Goal: Task Accomplishment & Management: Manage account settings

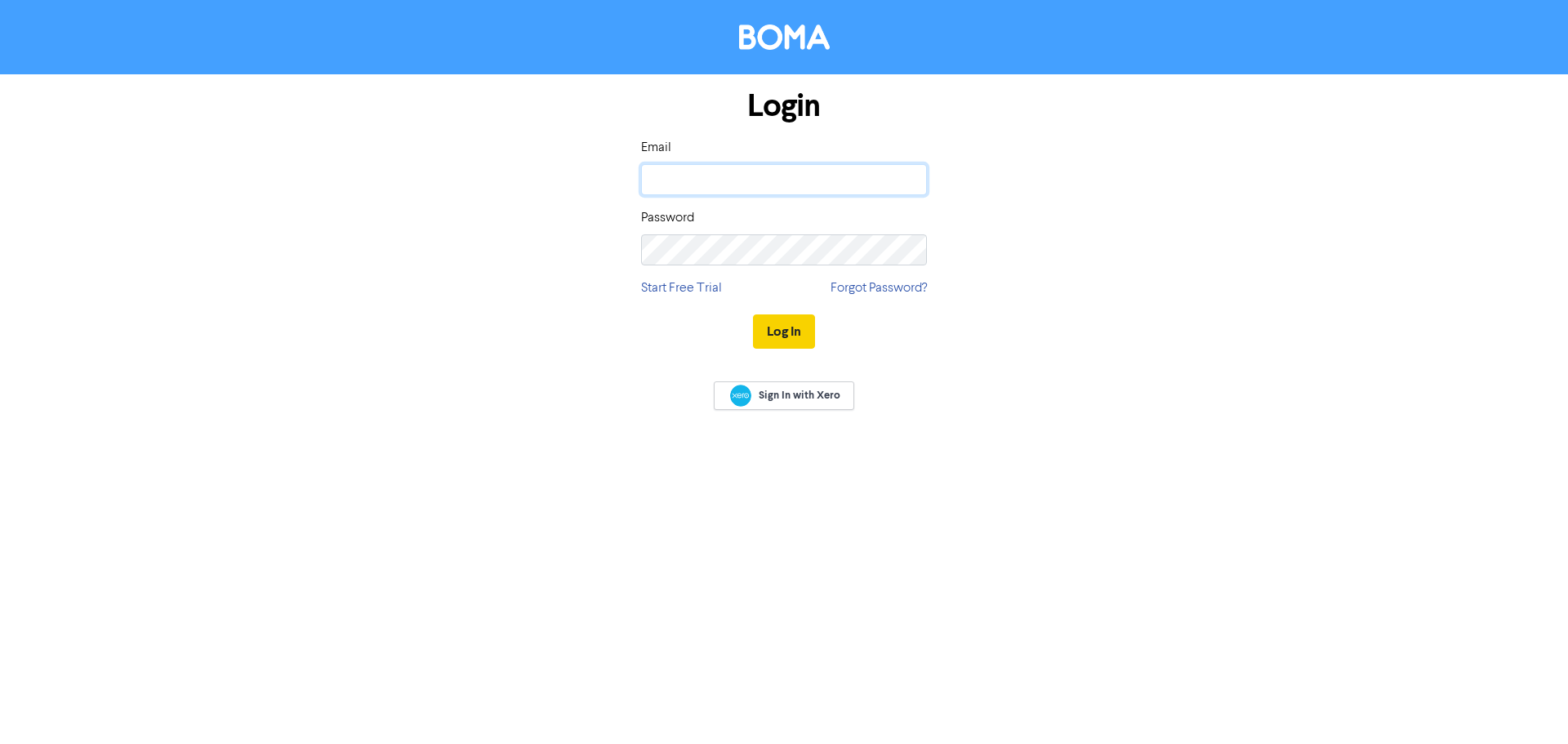
type input "[EMAIL_ADDRESS][DOMAIN_NAME]"
click at [784, 334] on button "Log In" at bounding box center [784, 332] width 62 height 35
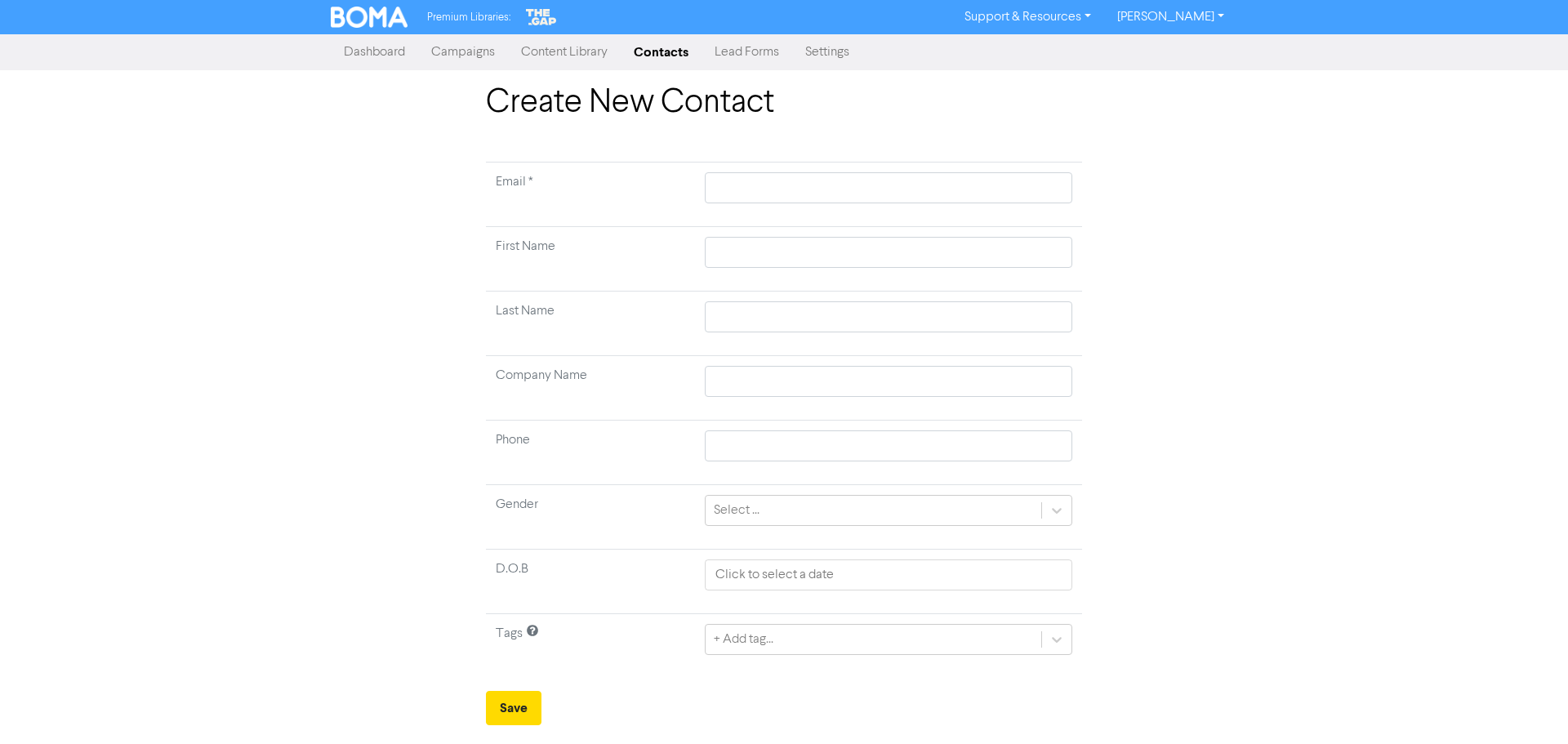
click at [373, 21] on img at bounding box center [369, 17] width 77 height 22
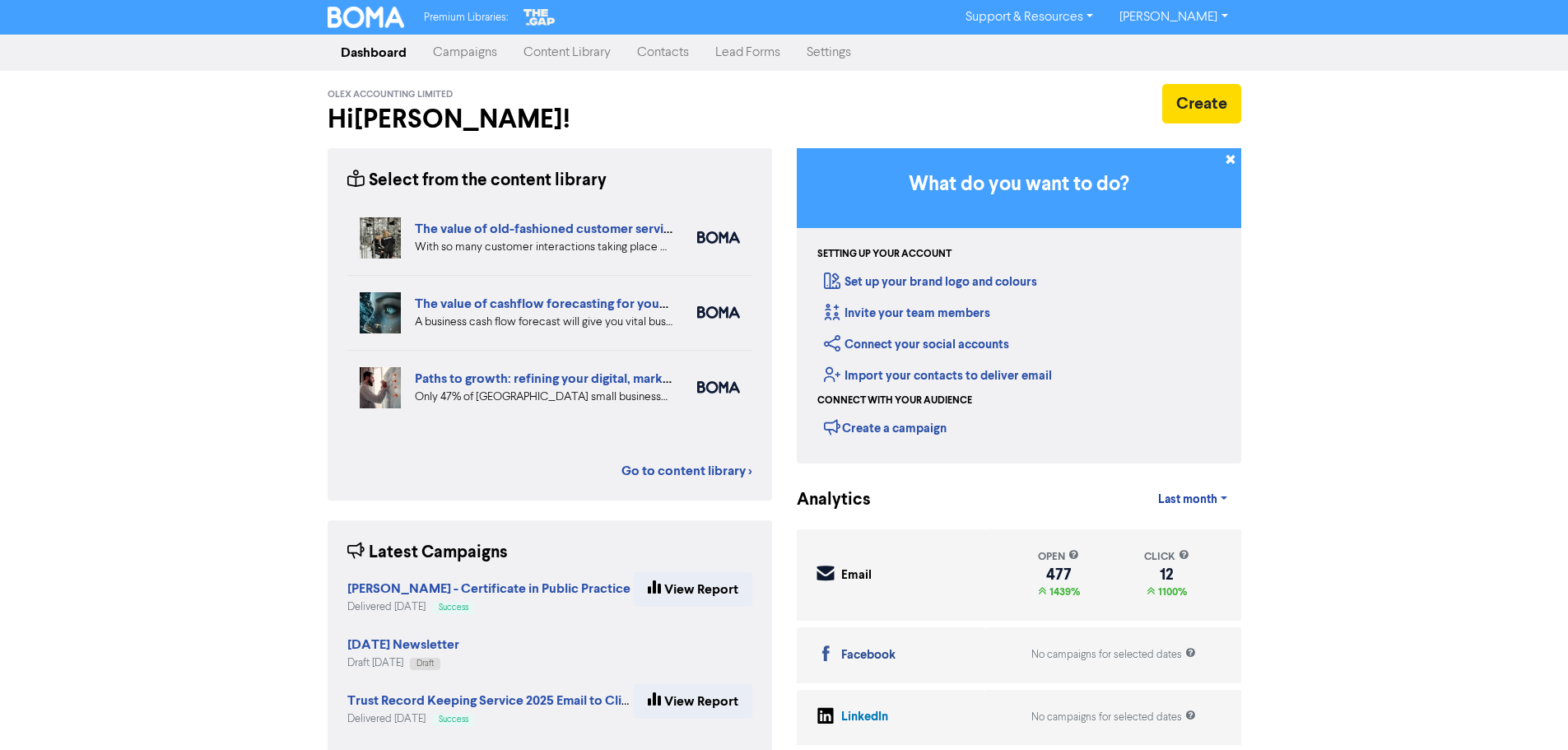
click at [680, 52] on link "Contacts" at bounding box center [664, 52] width 79 height 33
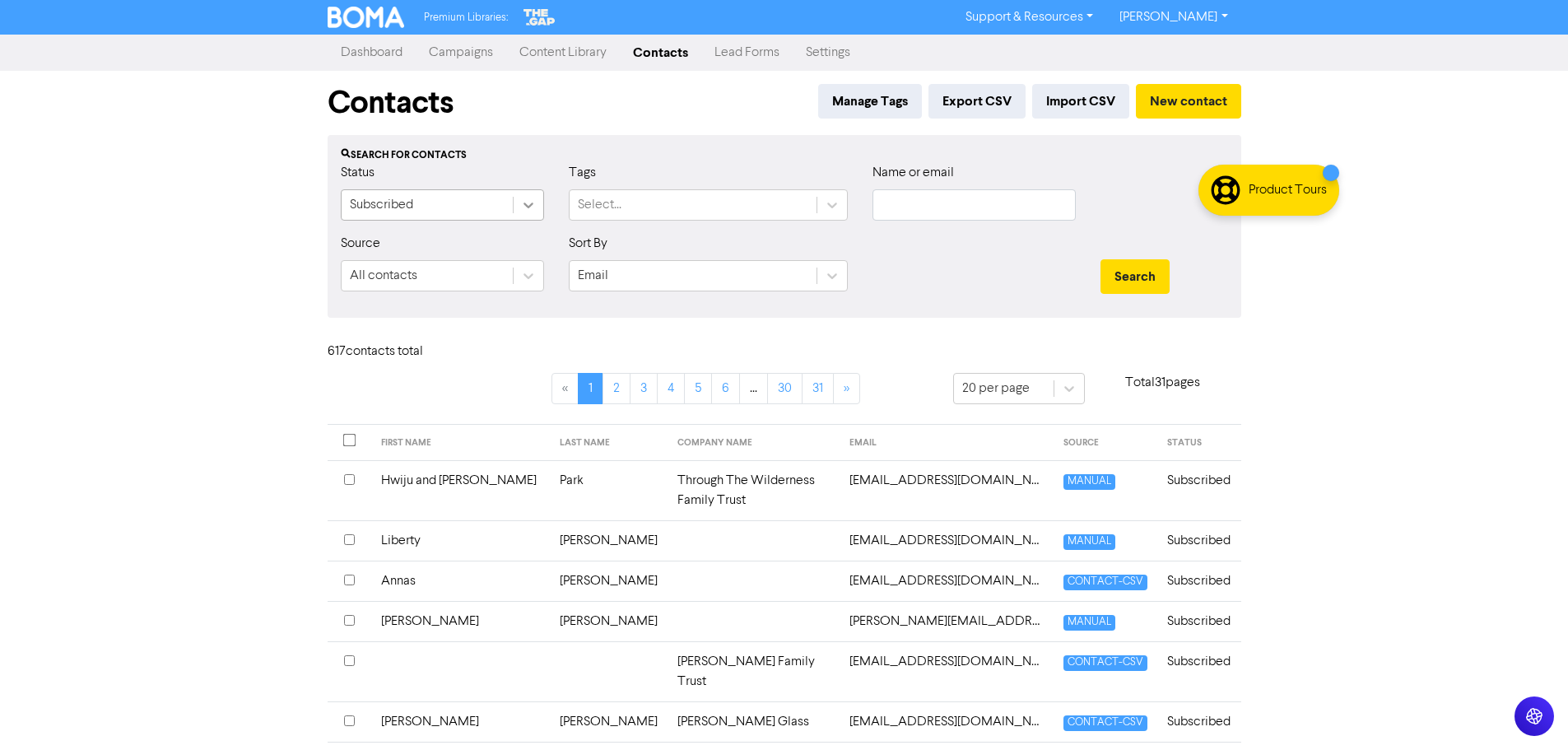
click at [522, 204] on icon at bounding box center [528, 204] width 17 height 17
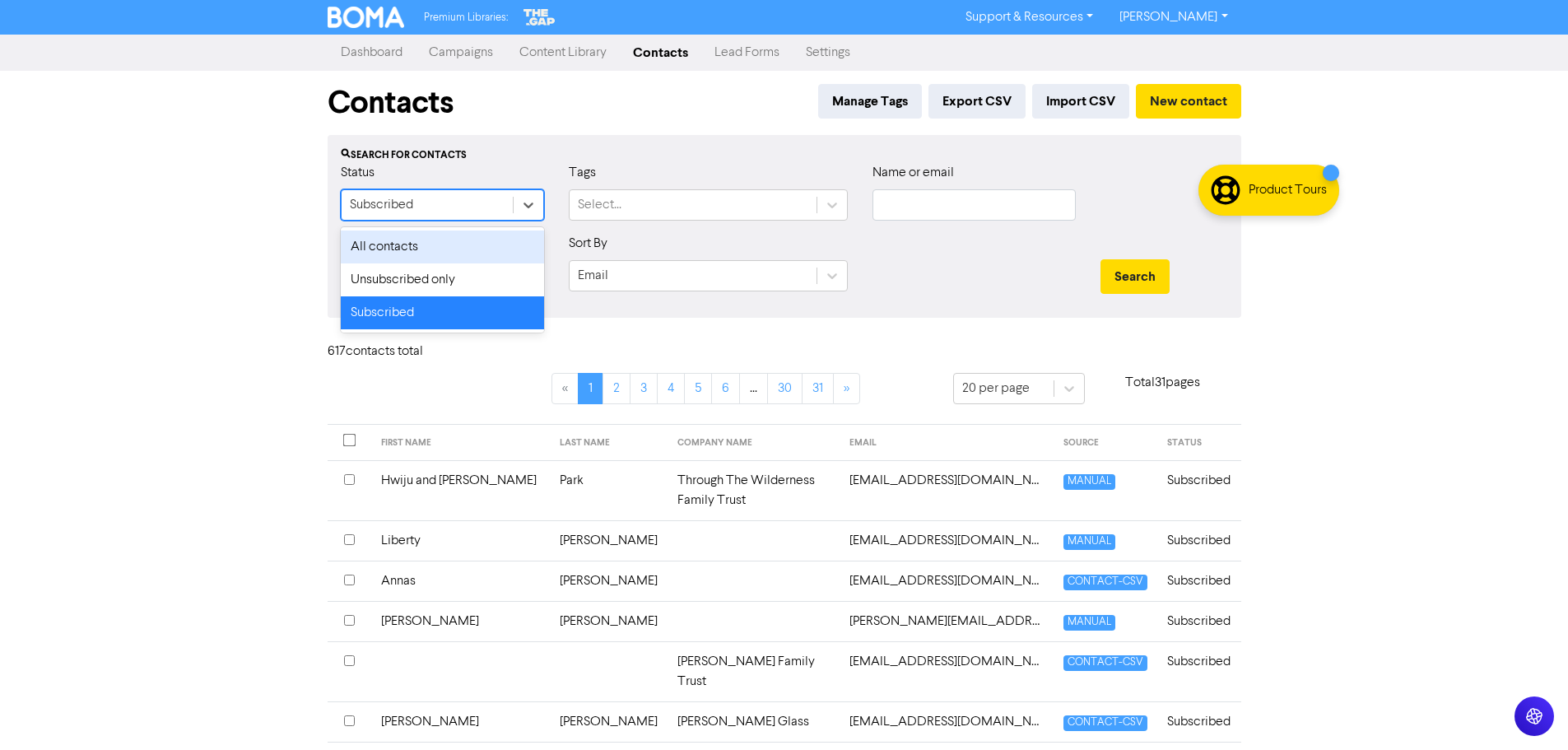
click at [484, 251] on div "All contacts" at bounding box center [442, 247] width 203 height 33
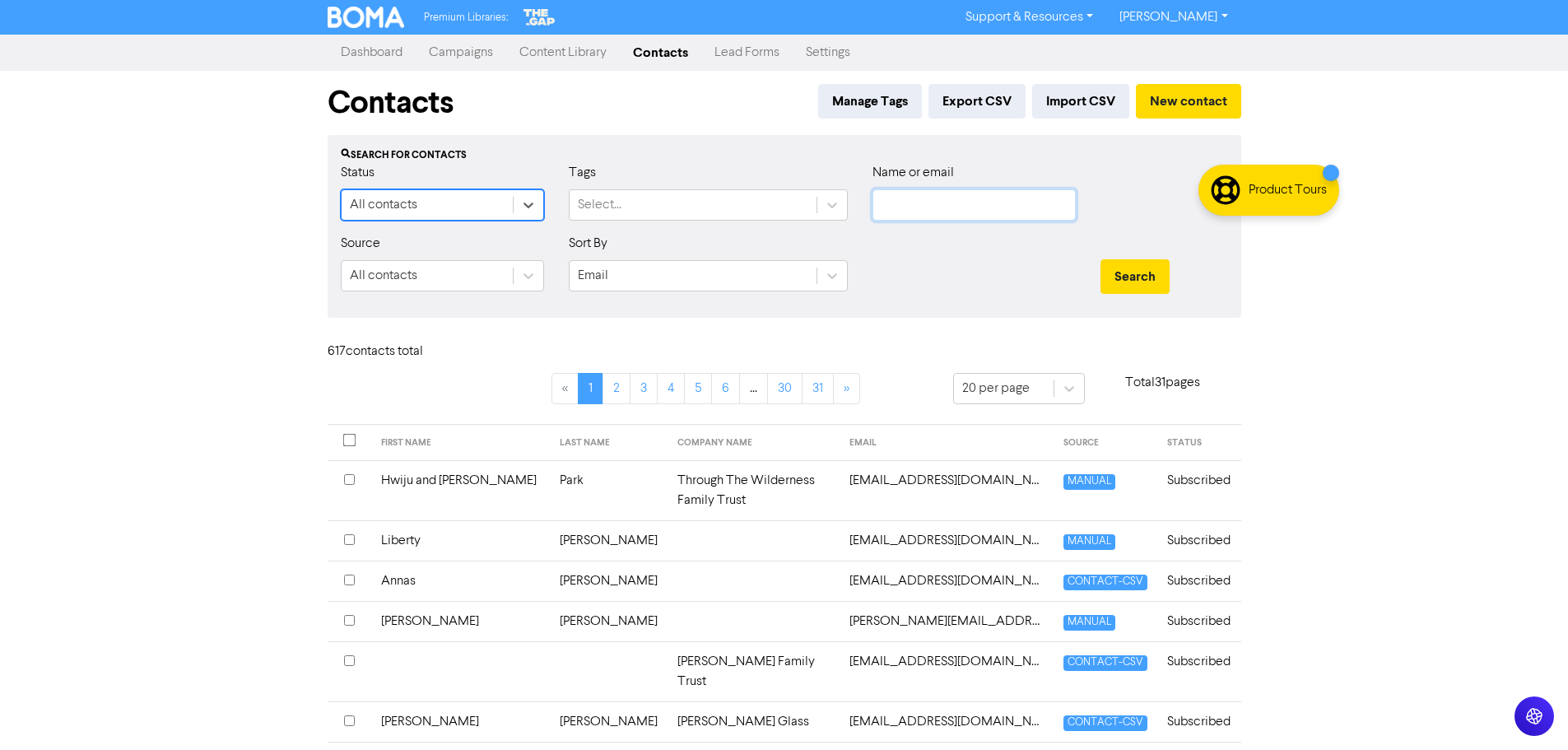
click at [922, 198] on input "text" at bounding box center [974, 205] width 203 height 31
click at [1101, 259] on button "Search" at bounding box center [1135, 277] width 69 height 35
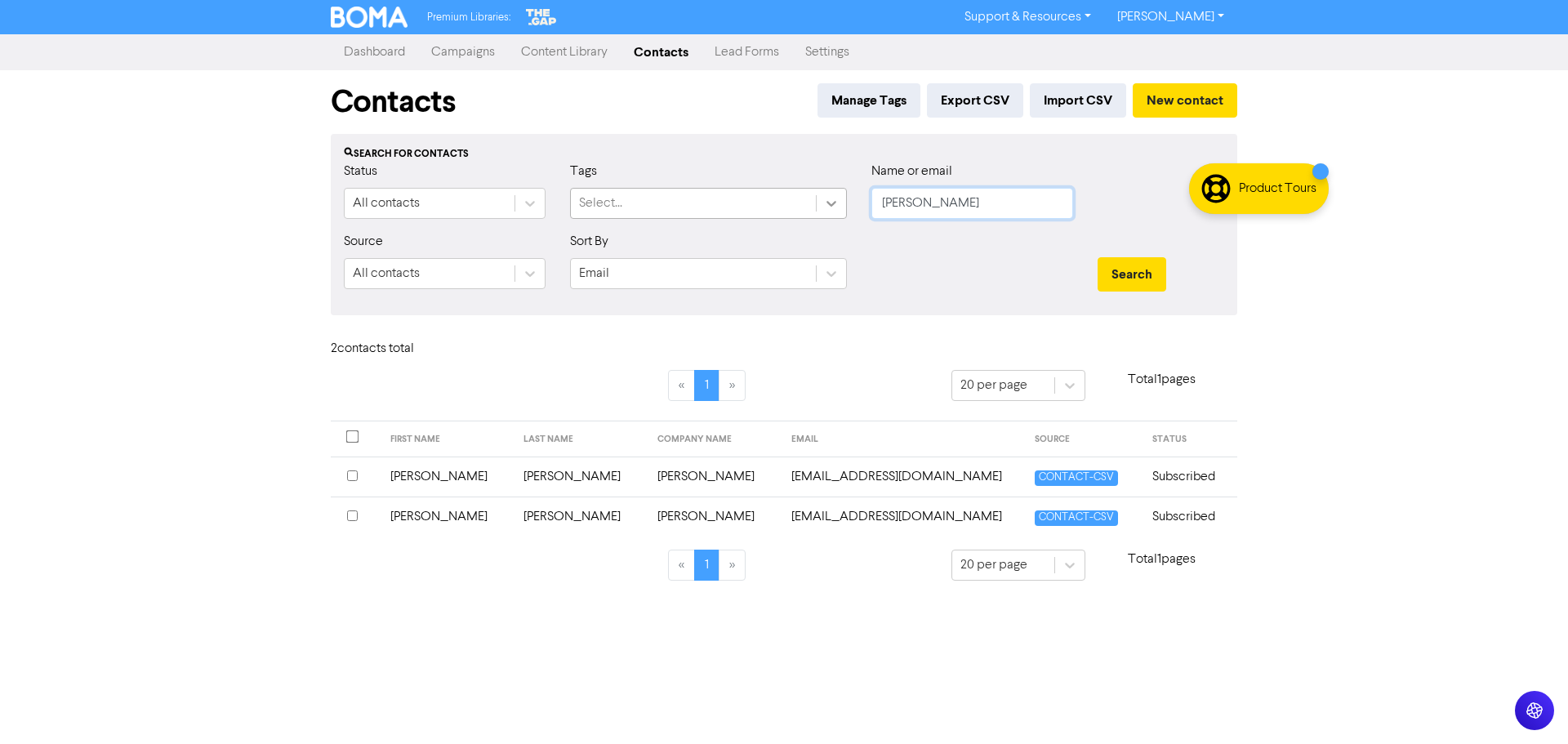
drag, startPoint x: 918, startPoint y: 209, endPoint x: 840, endPoint y: 201, distance: 78.4
click at [848, 203] on div "Status All contacts Tags Select... Name or email harris" at bounding box center [784, 197] width 905 height 70
click at [1098, 257] on button "Search" at bounding box center [1131, 275] width 68 height 35
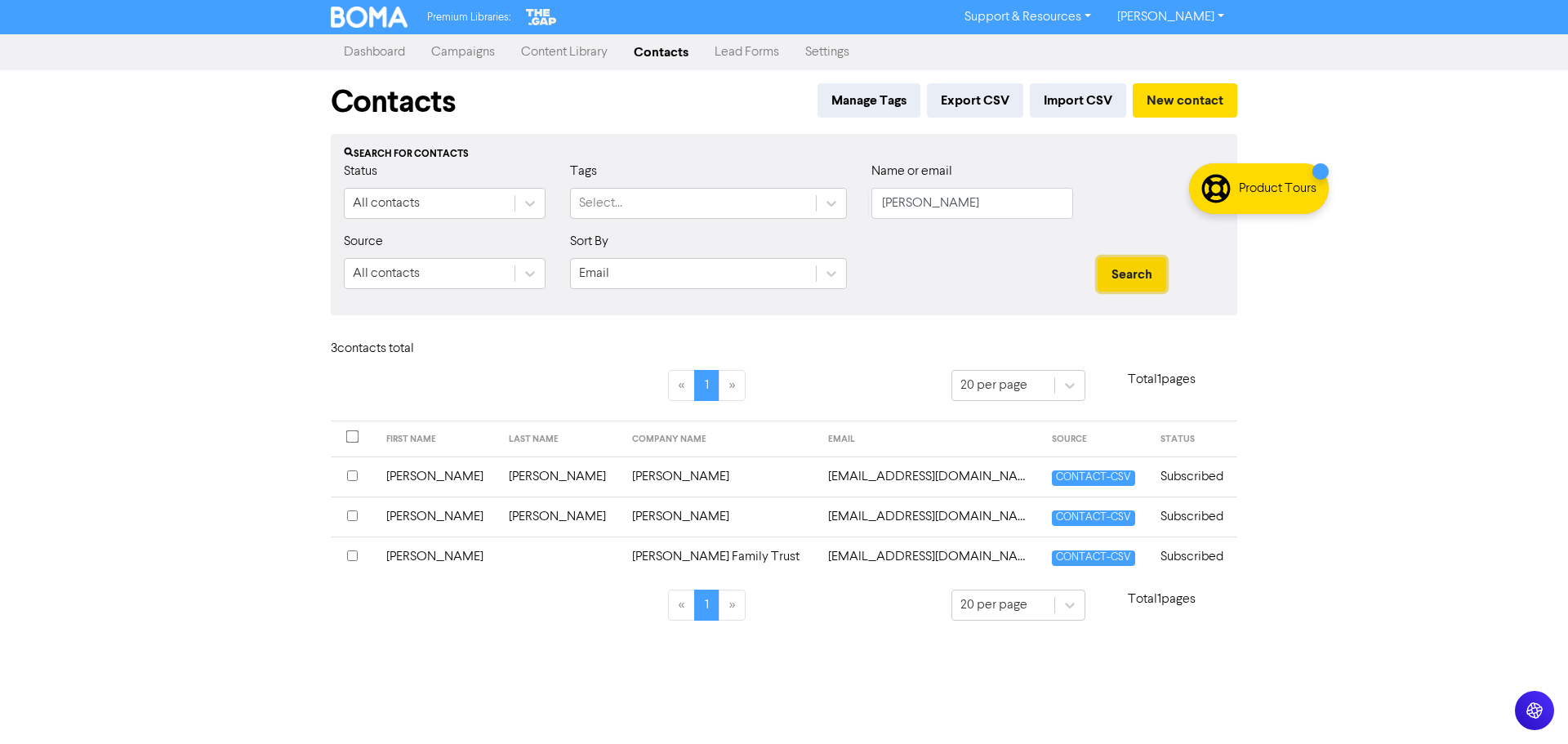
click at [1124, 270] on button "Search" at bounding box center [1131, 275] width 68 height 35
drag, startPoint x: 930, startPoint y: 203, endPoint x: 812, endPoint y: 191, distance: 118.6
click at [821, 196] on div "Status All contacts Tags Select... Name or email craig" at bounding box center [784, 197] width 905 height 70
click at [1098, 257] on button "Search" at bounding box center [1131, 275] width 68 height 35
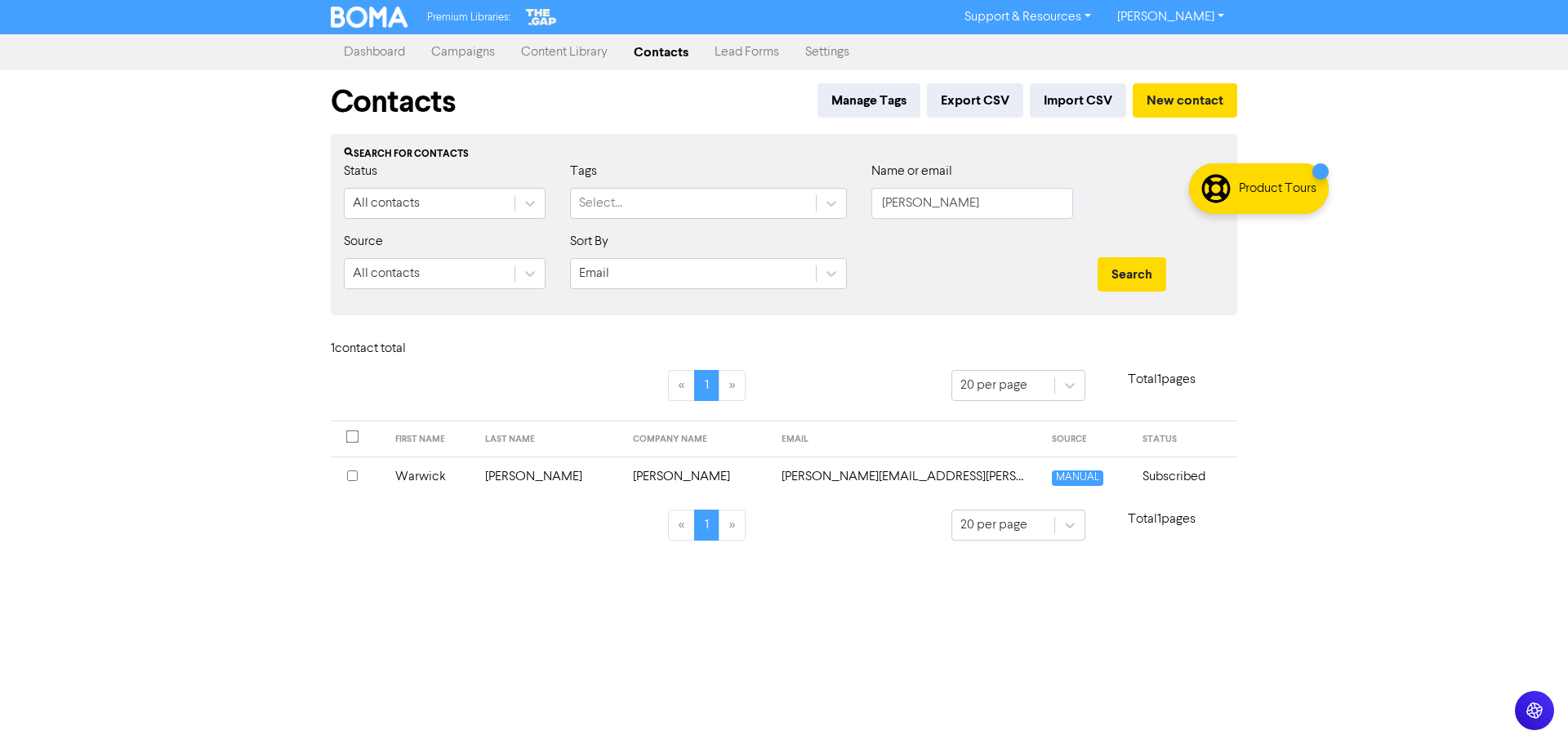
click at [351, 480] on input "checkbox" at bounding box center [353, 476] width 10 height 10
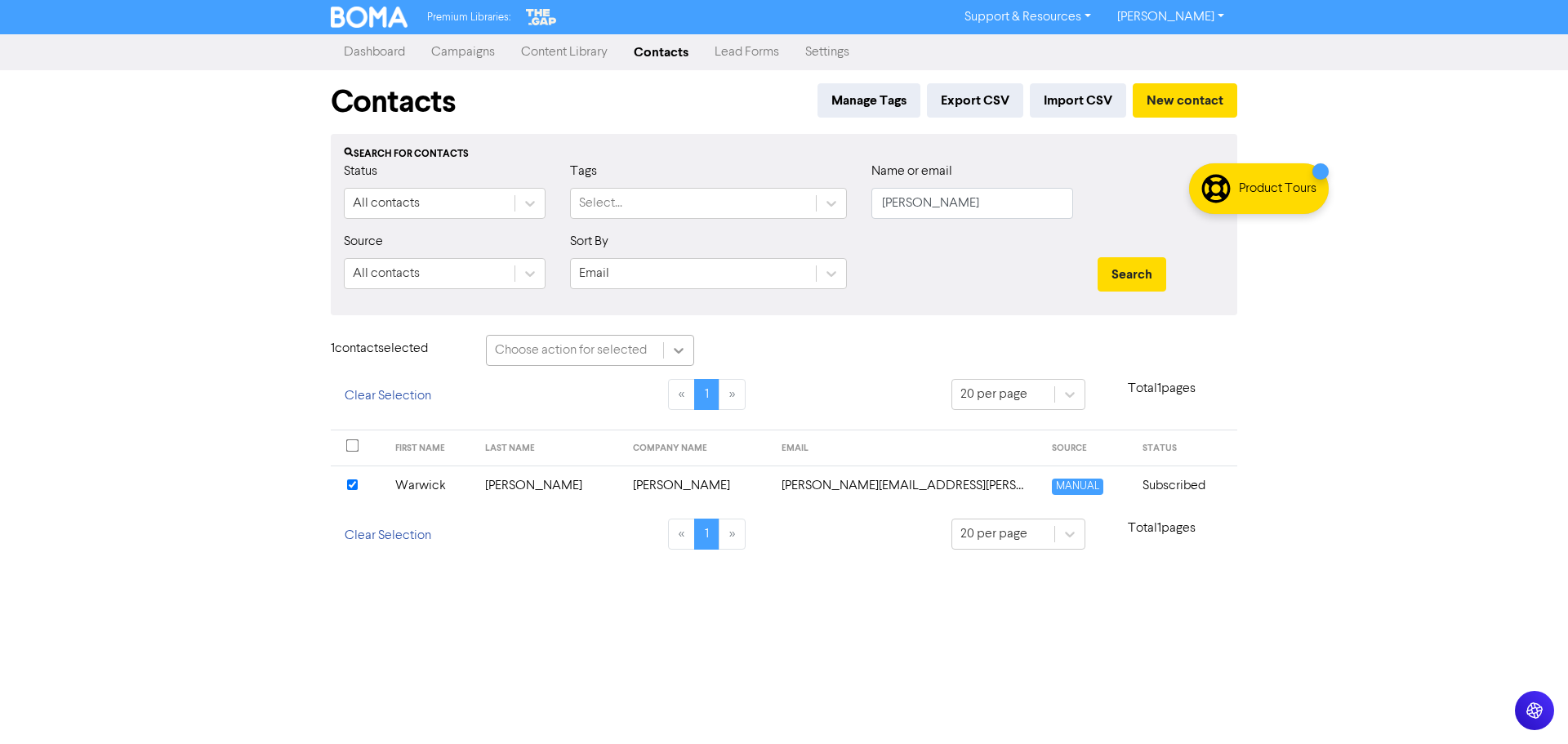
click at [681, 353] on icon at bounding box center [678, 350] width 16 height 16
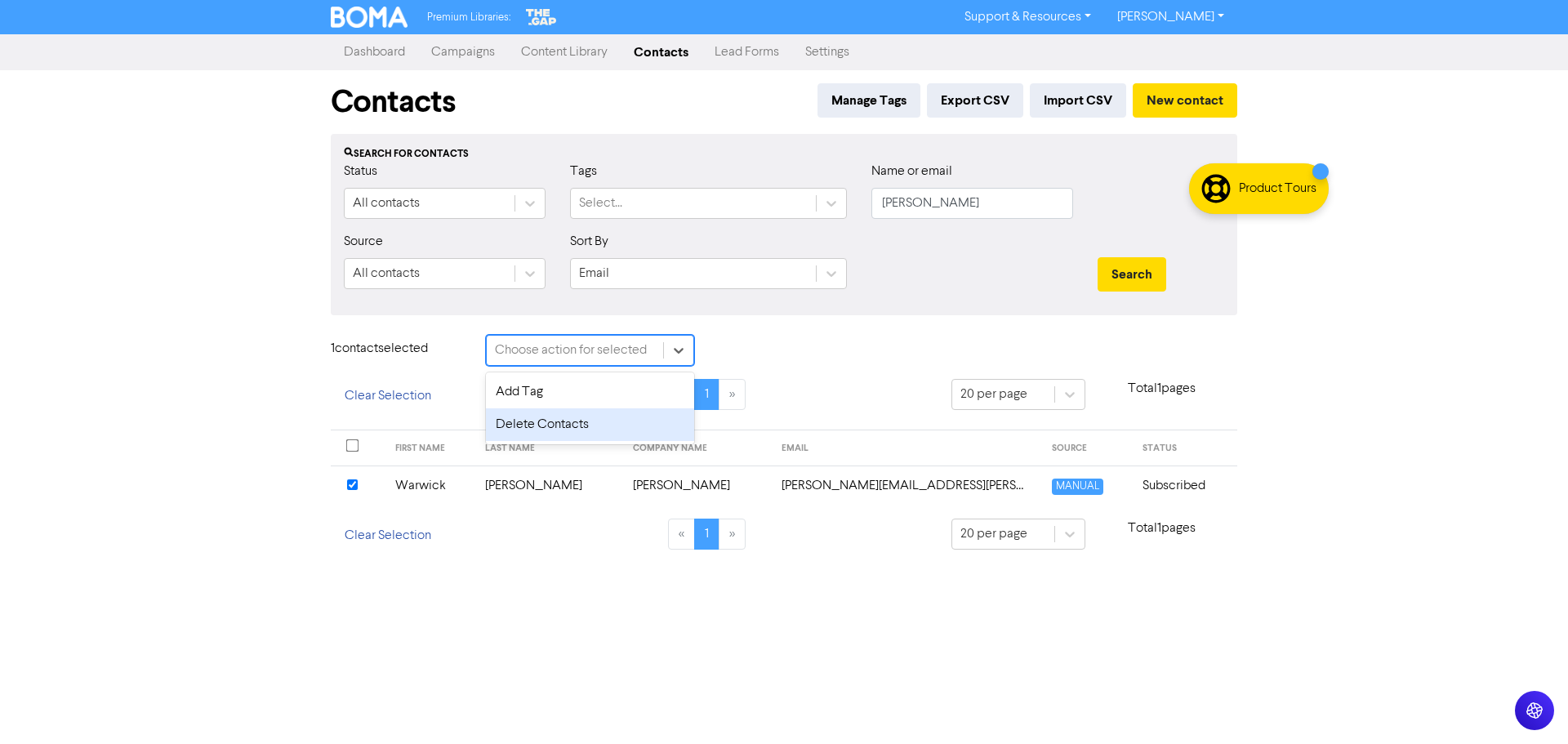
click at [631, 410] on div "Delete Contacts" at bounding box center [590, 424] width 208 height 33
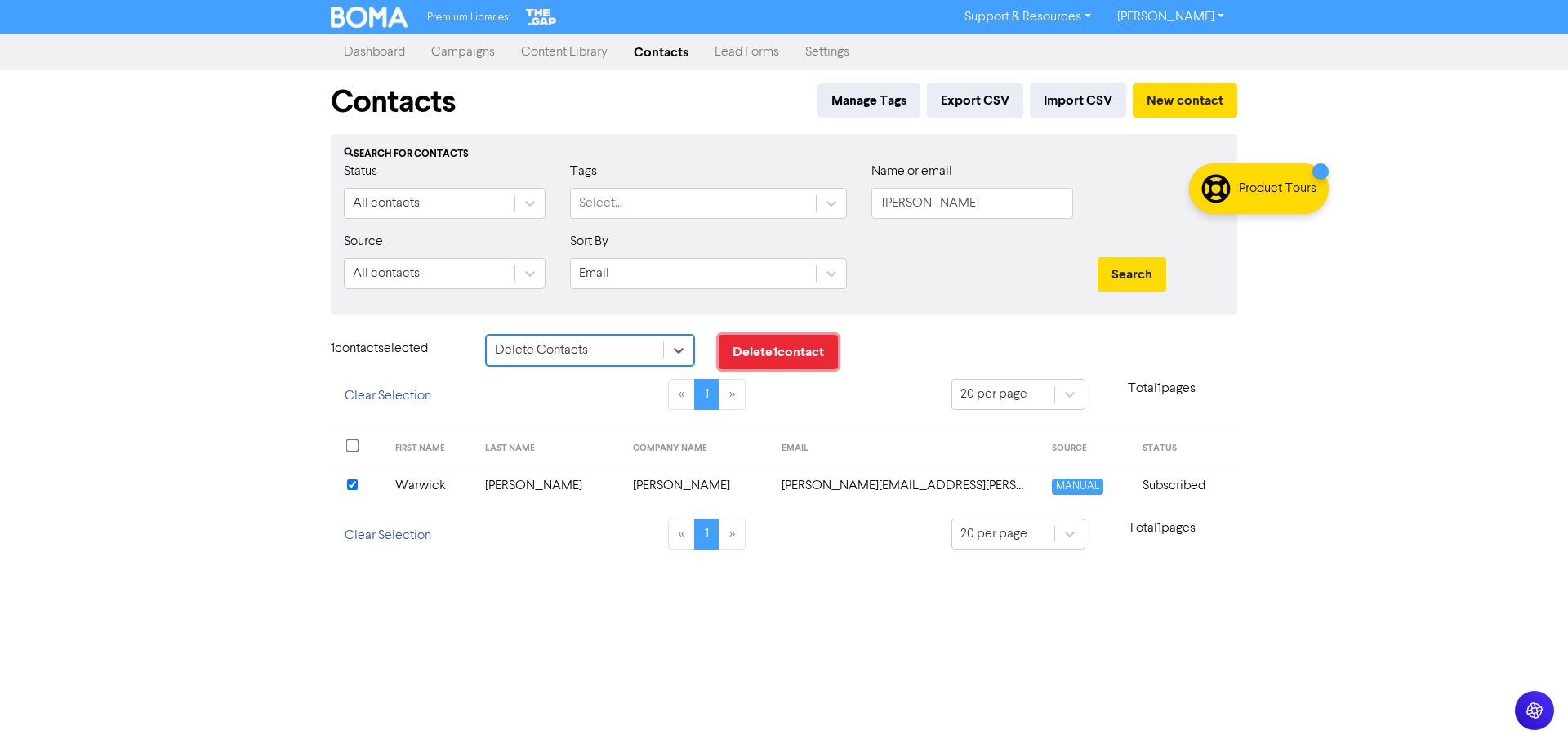
click at [811, 356] on button "Delete 1 contact" at bounding box center [779, 353] width 120 height 35
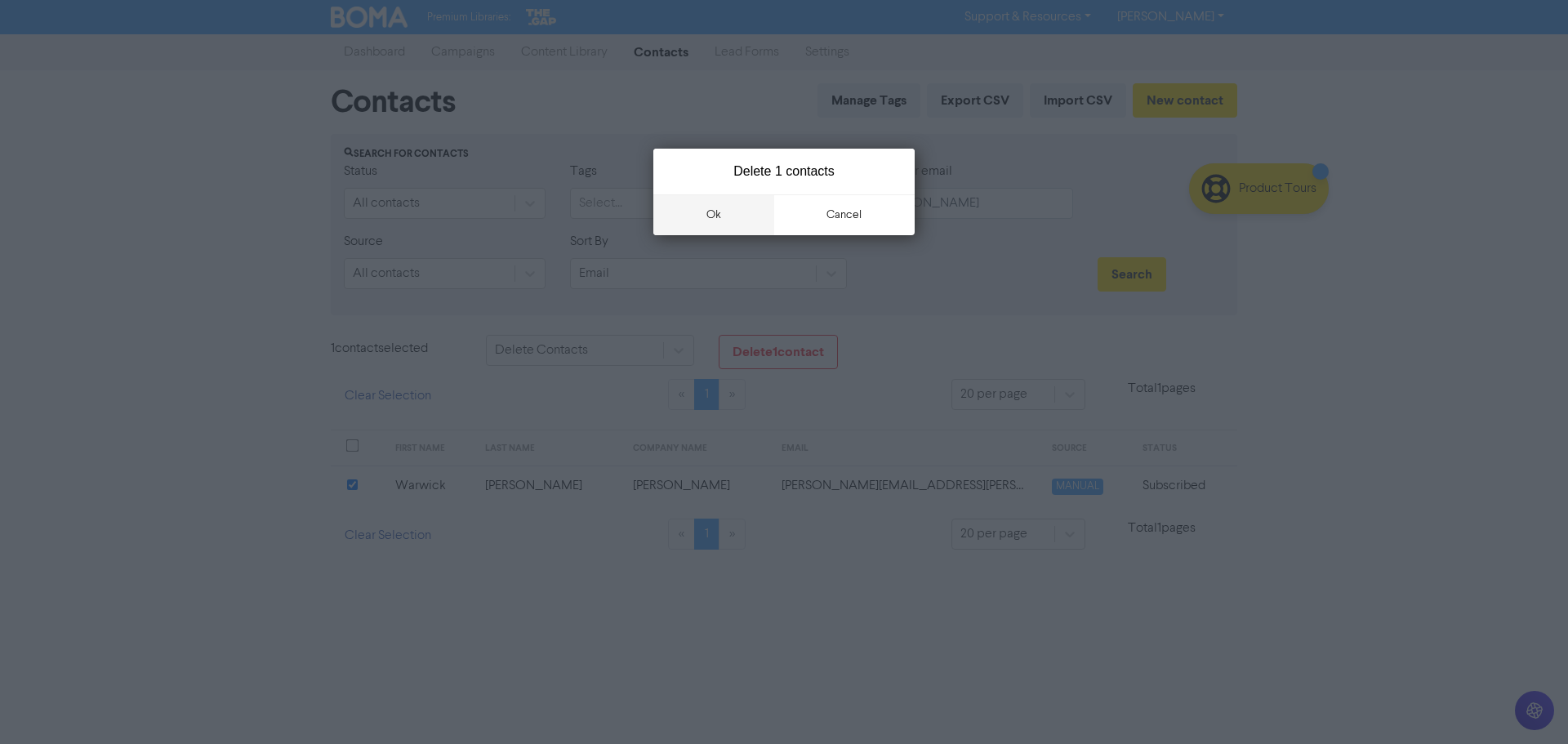
click at [701, 211] on button "ok" at bounding box center [714, 214] width 121 height 41
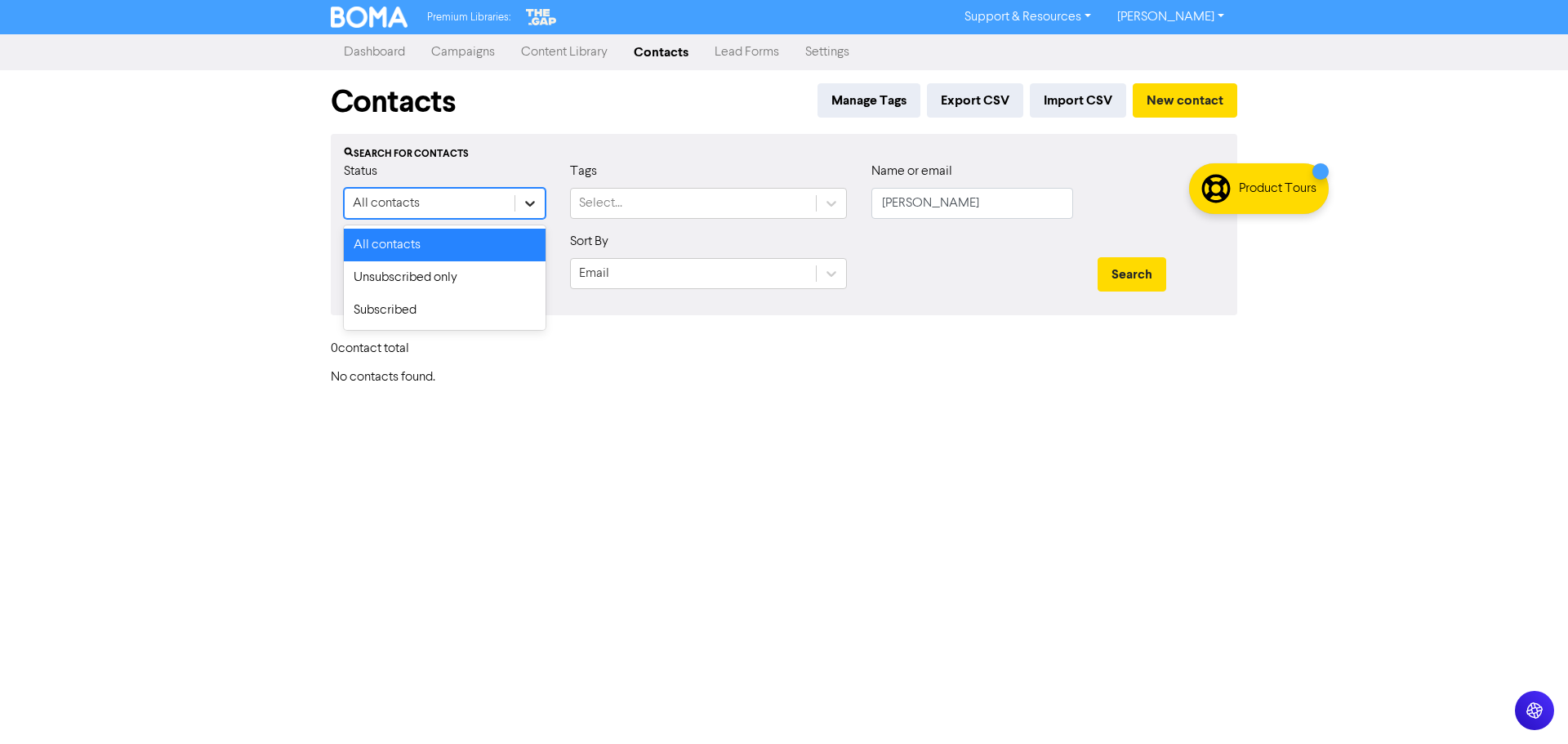
click at [531, 208] on icon at bounding box center [530, 203] width 16 height 16
drag, startPoint x: 509, startPoint y: 243, endPoint x: 568, endPoint y: 230, distance: 60.4
click at [509, 243] on div "All contacts" at bounding box center [444, 245] width 202 height 33
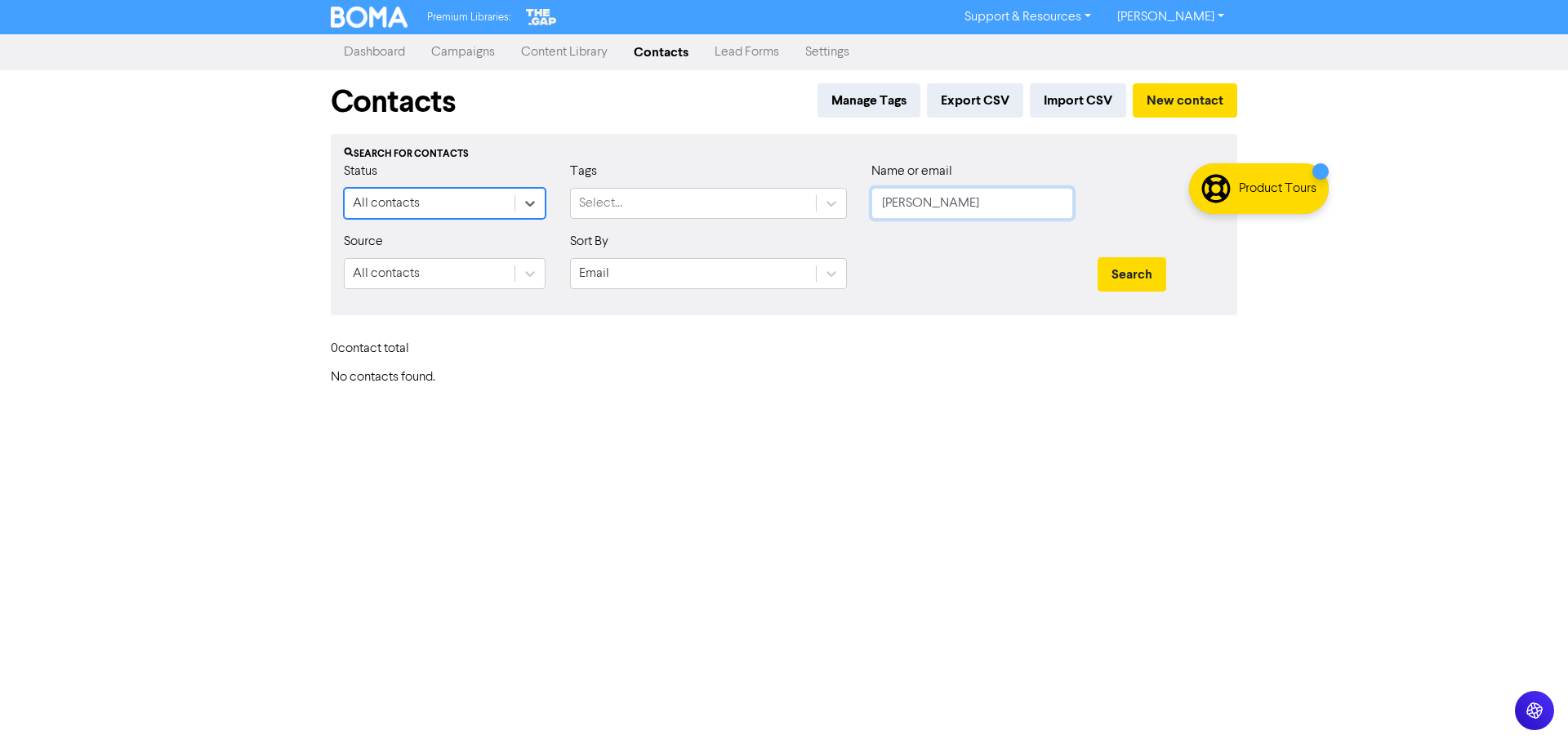
click at [897, 195] on input "hornsby" at bounding box center [972, 204] width 202 height 31
drag, startPoint x: 991, startPoint y: 207, endPoint x: 839, endPoint y: 210, distance: 152.0
click at [846, 210] on div "Status All contacts Tags Select... Name or email hornsby" at bounding box center [784, 197] width 905 height 70
click at [1098, 257] on button "Search" at bounding box center [1131, 275] width 68 height 35
drag, startPoint x: 932, startPoint y: 202, endPoint x: 866, endPoint y: 200, distance: 66.0
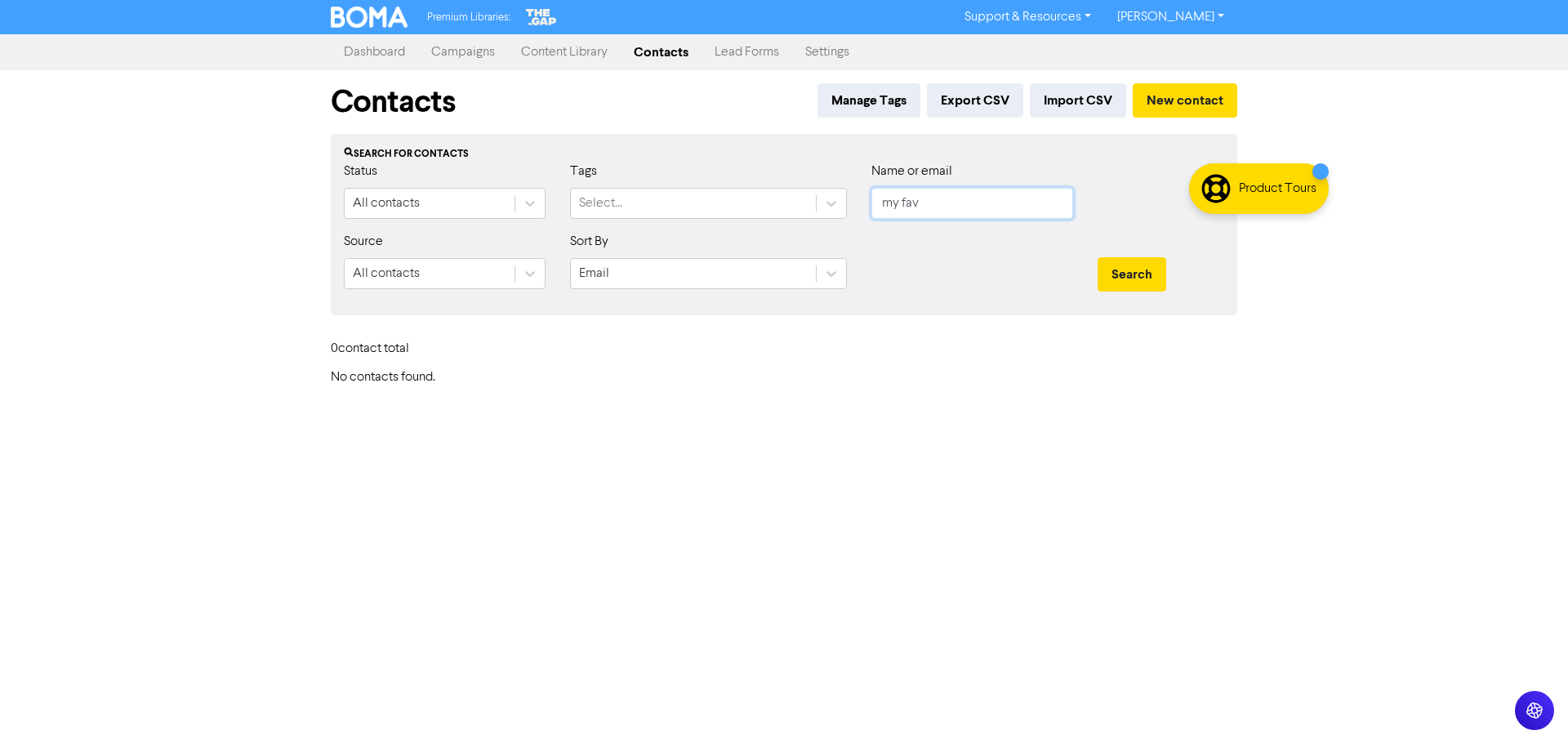
click at [866, 200] on div "Name or email my fav" at bounding box center [972, 197] width 226 height 70
click at [1098, 257] on button "Search" at bounding box center [1131, 275] width 68 height 35
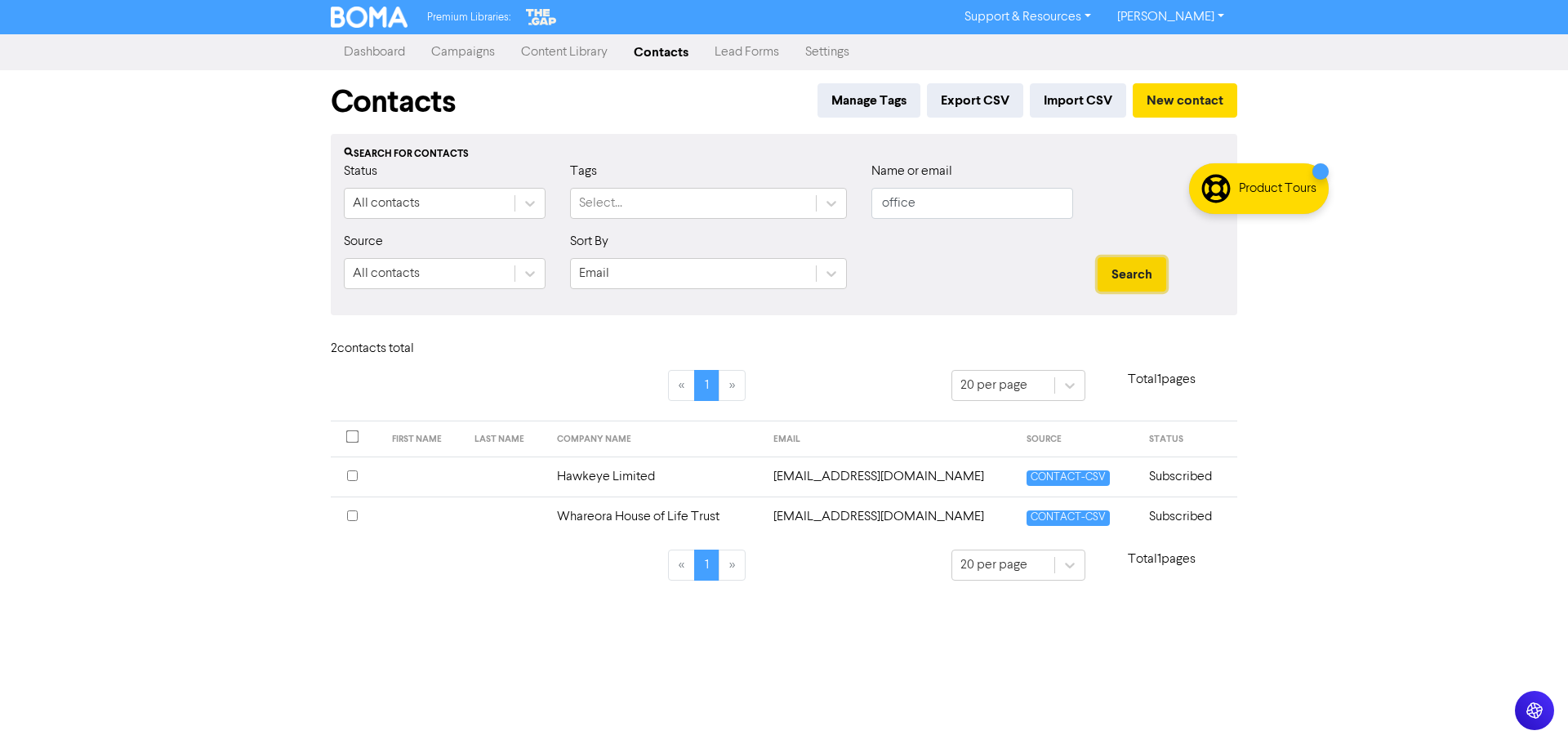
click at [1150, 276] on button "Search" at bounding box center [1131, 275] width 68 height 35
drag, startPoint x: 943, startPoint y: 199, endPoint x: 785, endPoint y: 182, distance: 158.9
click at [798, 188] on div "Status All contacts Tags Select... Name or email office" at bounding box center [784, 197] width 905 height 70
type input "rance"
click at [1098, 257] on button "Search" at bounding box center [1131, 275] width 68 height 35
